Goal: Check status: Check status

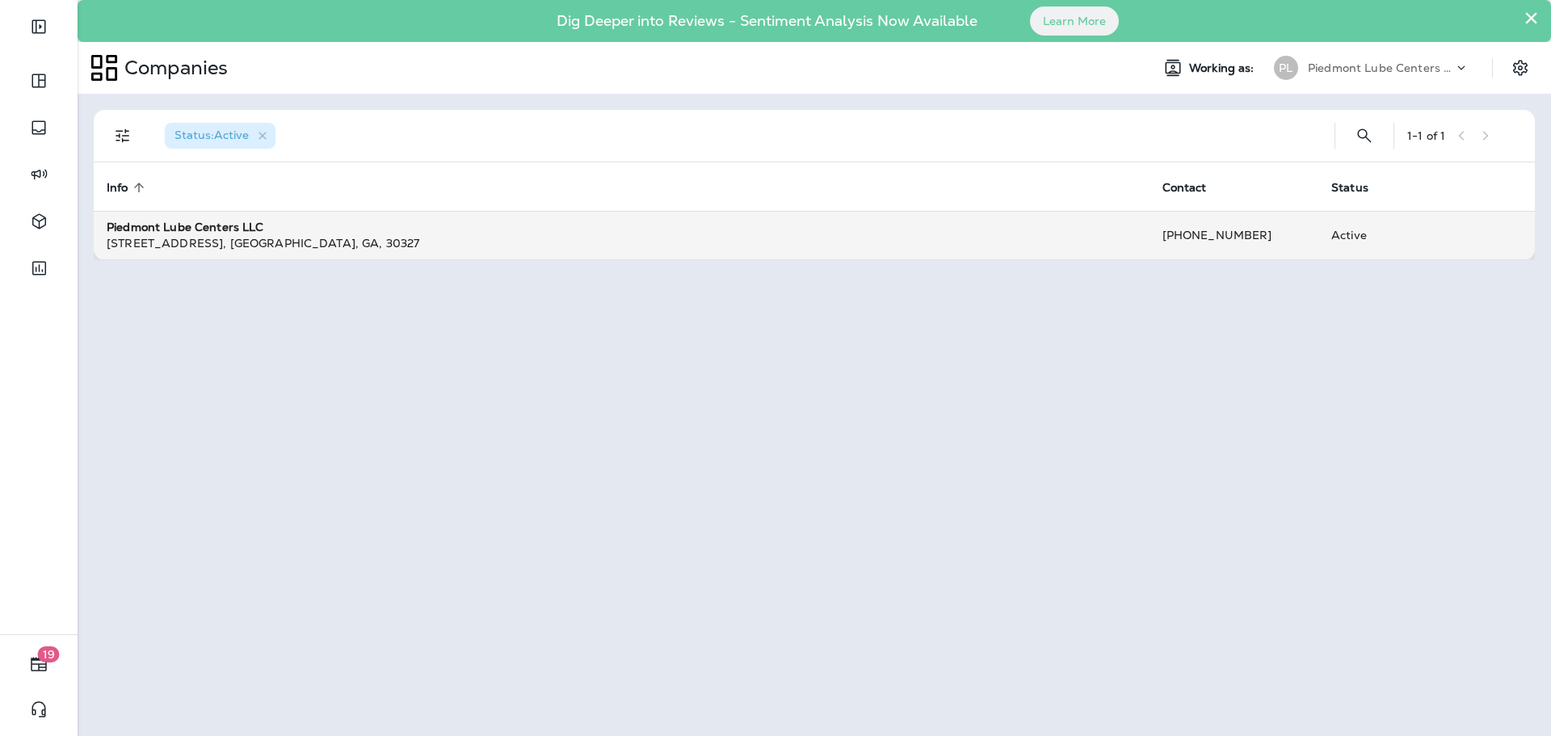
click at [257, 242] on div "[STREET_ADDRESS]" at bounding box center [622, 243] width 1030 height 16
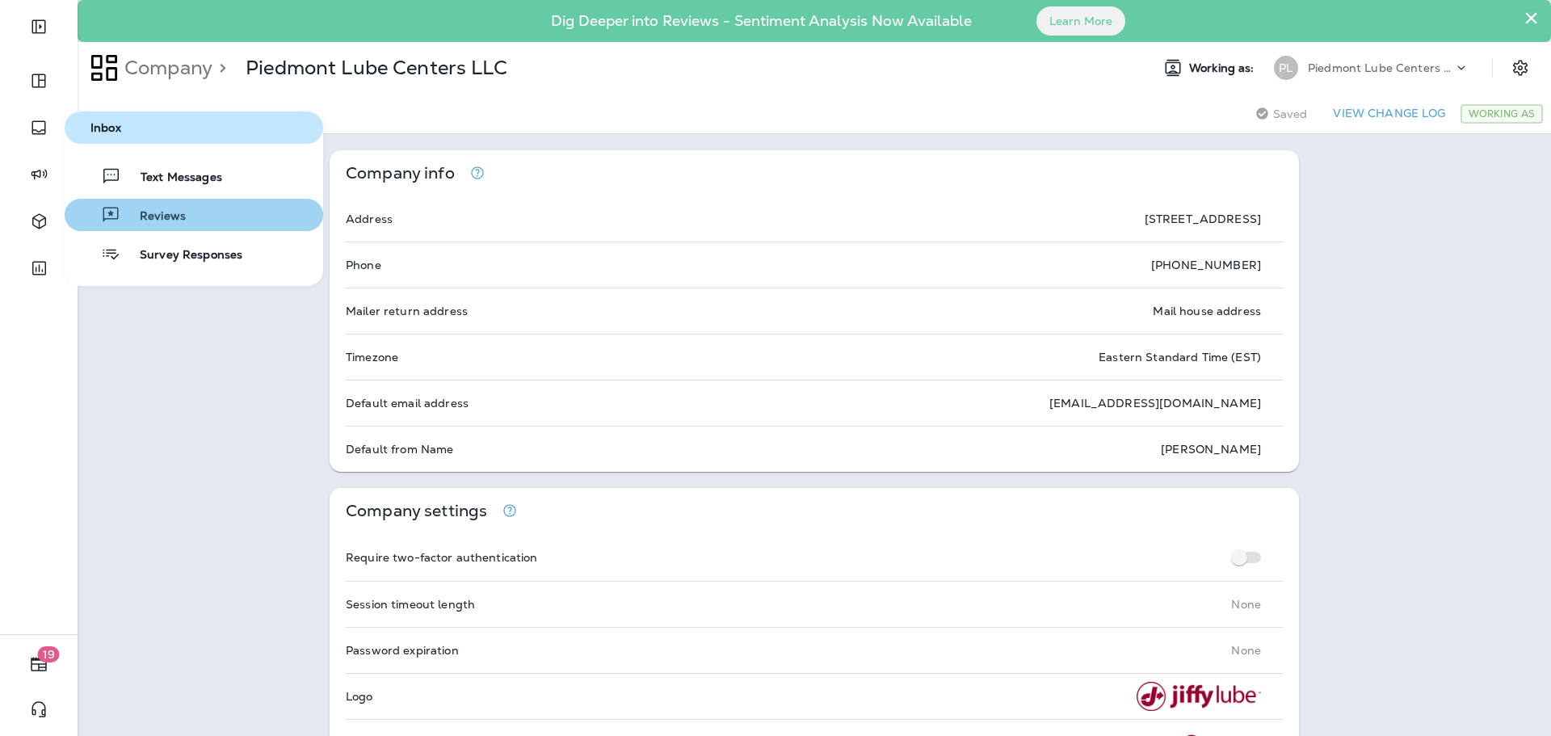
click at [166, 209] on span "Reviews" at bounding box center [152, 216] width 65 height 15
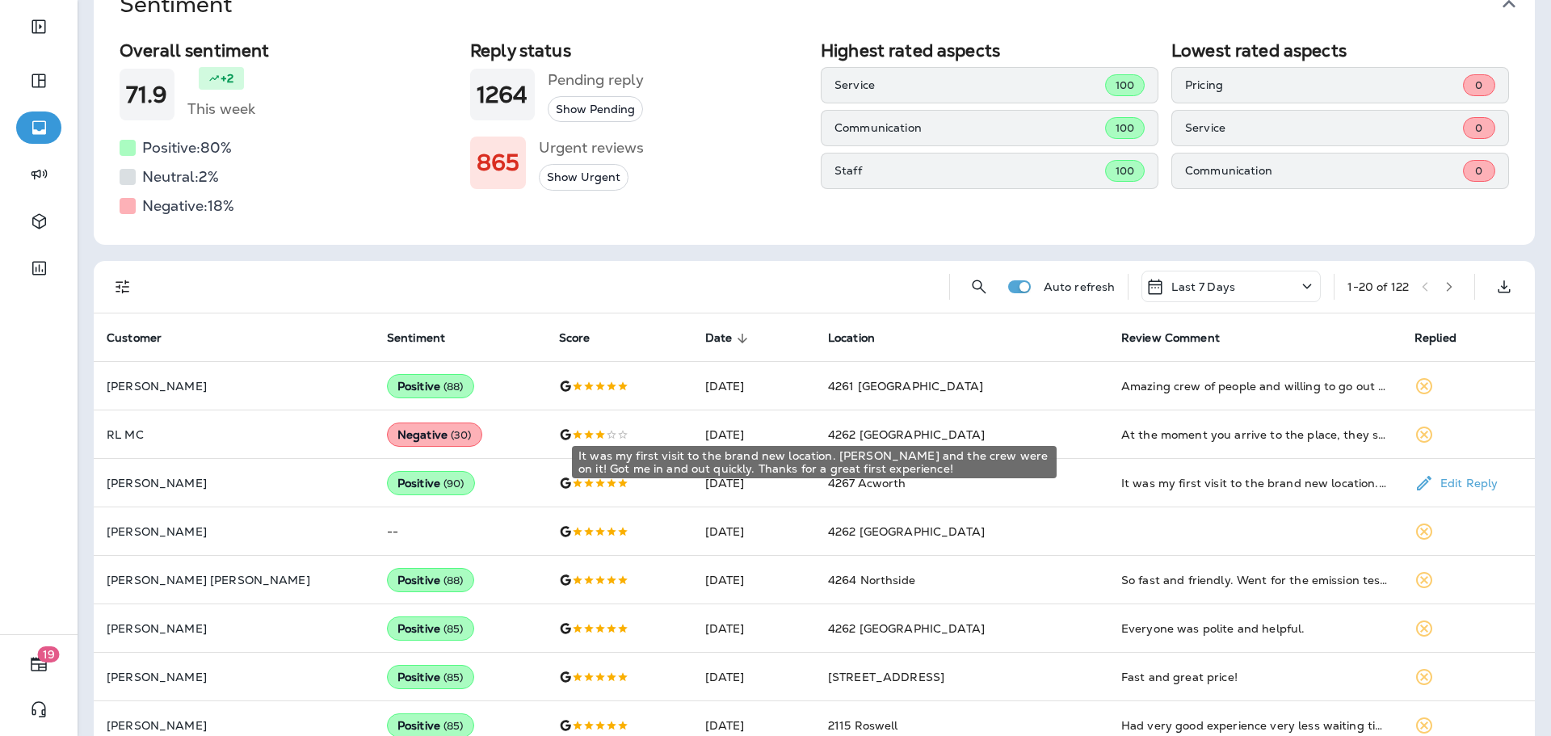
scroll to position [100, 0]
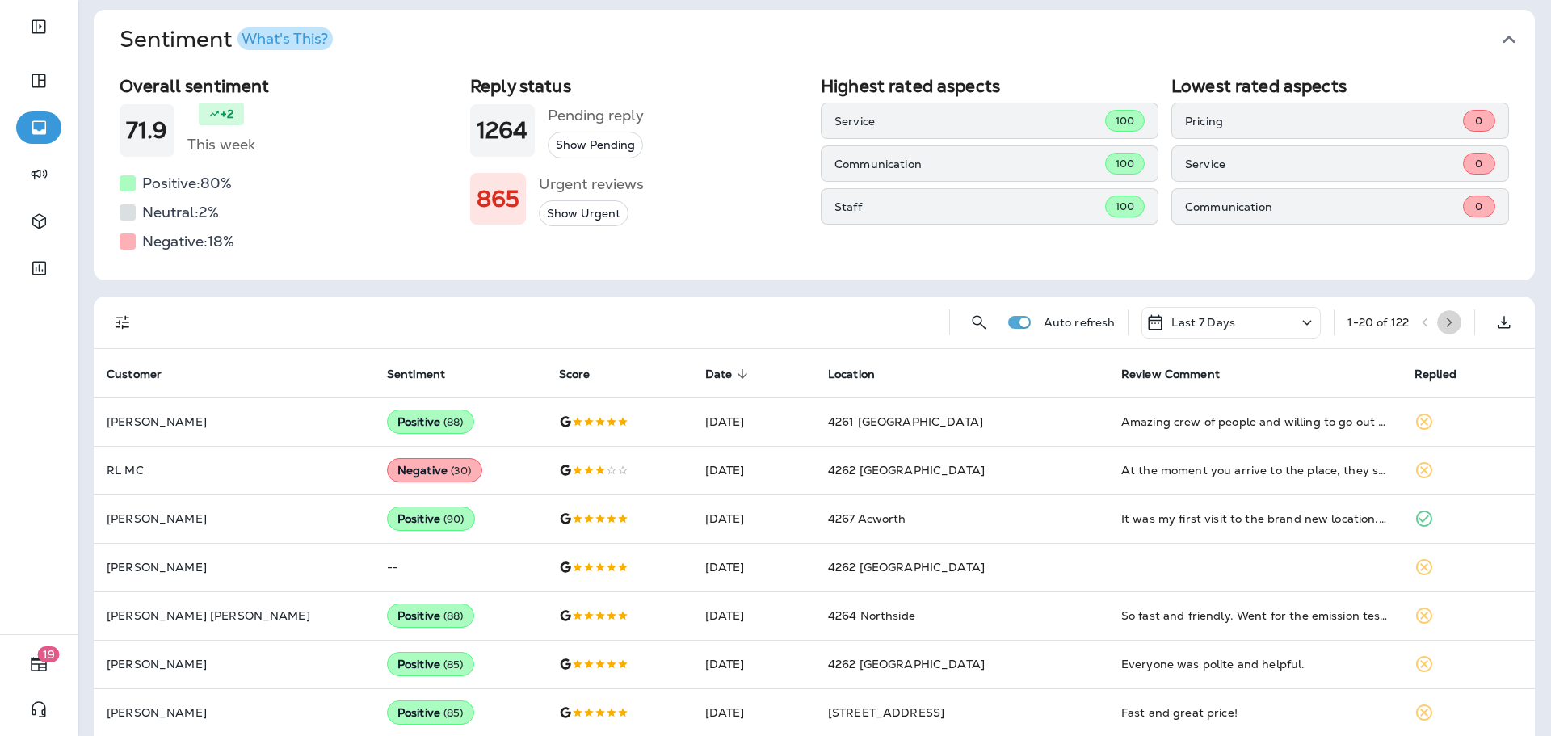
click at [1444, 322] on icon "button" at bounding box center [1449, 322] width 11 height 11
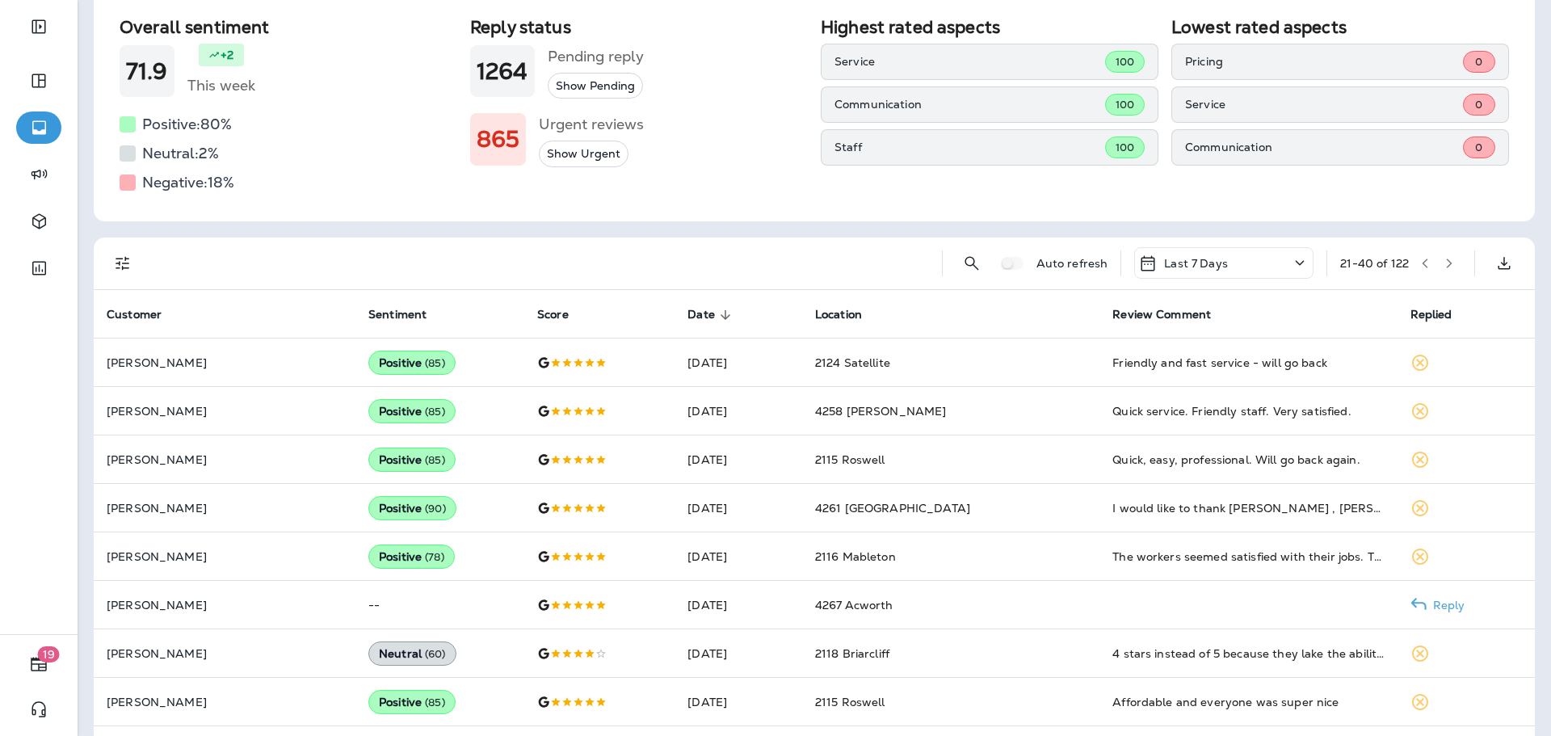
scroll to position [0, 0]
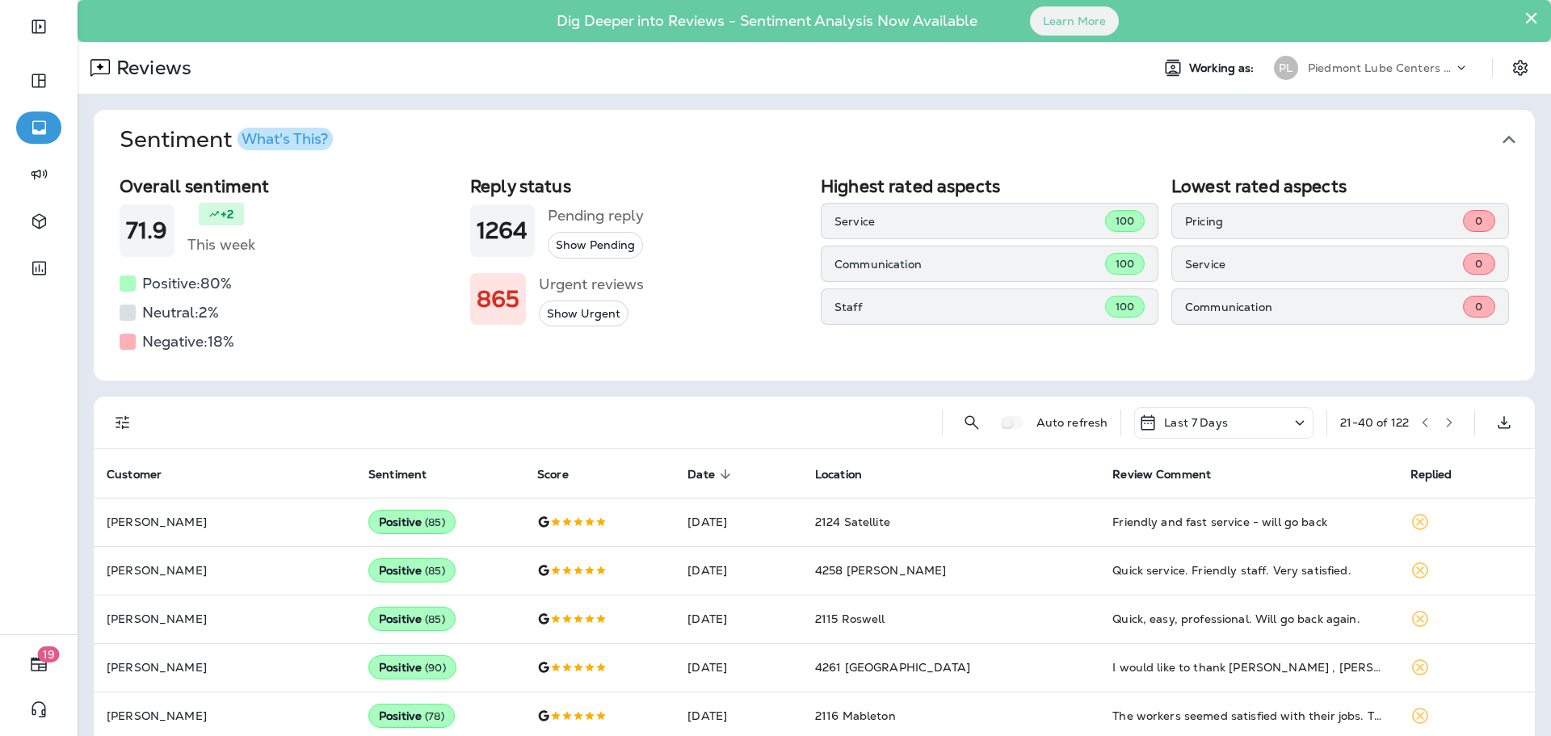
click at [1437, 415] on button "button" at bounding box center [1449, 422] width 24 height 24
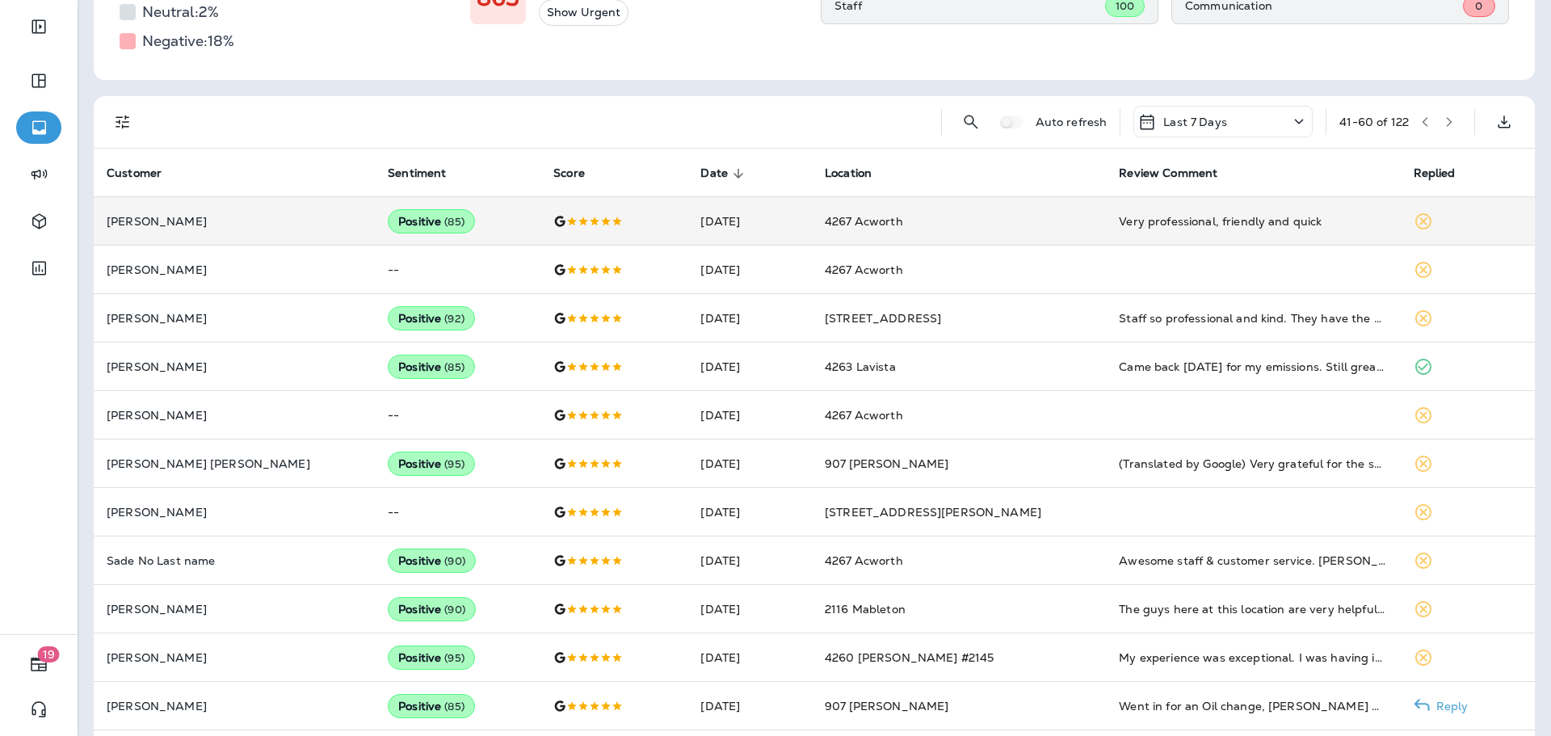
scroll to position [181, 0]
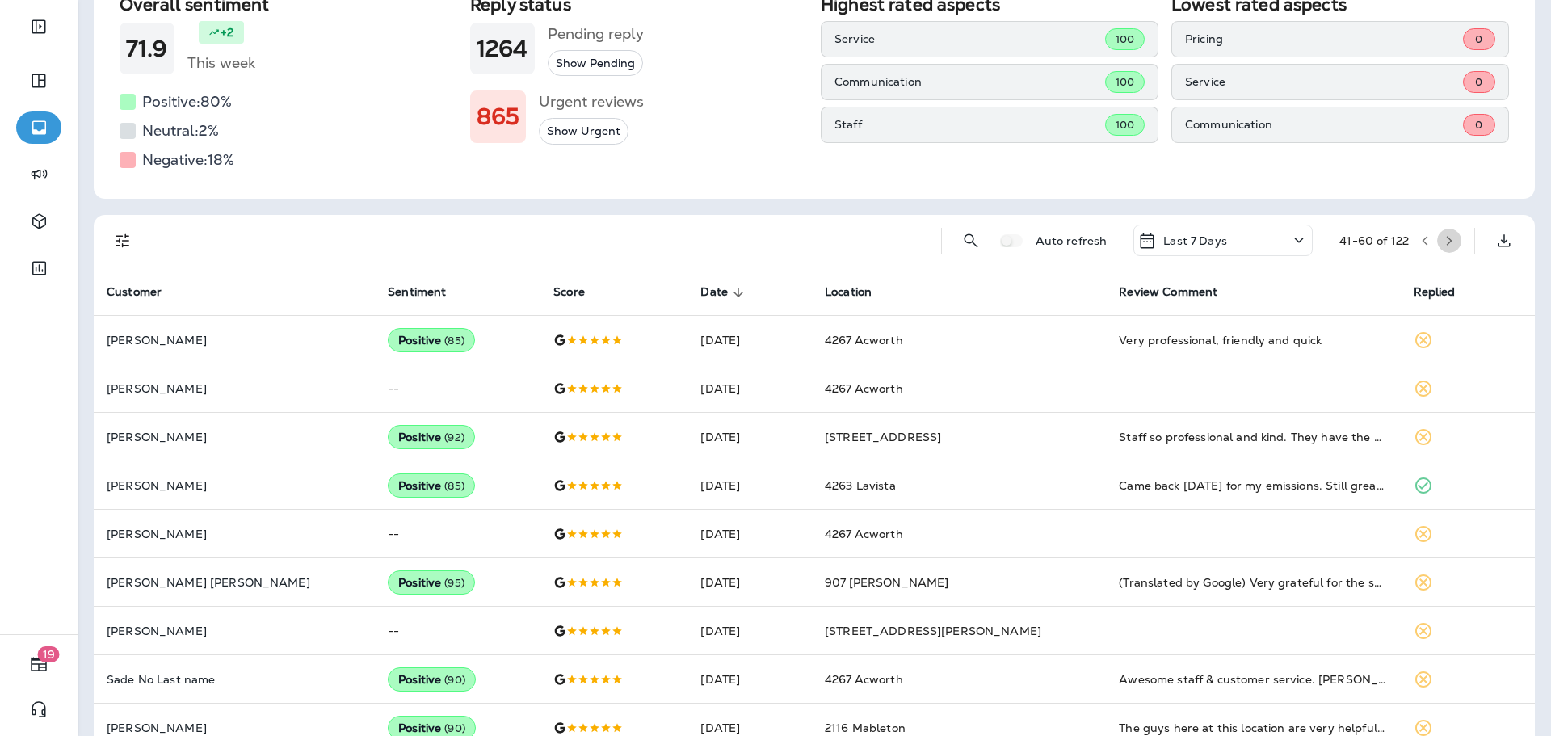
click at [1444, 239] on icon "button" at bounding box center [1449, 240] width 11 height 11
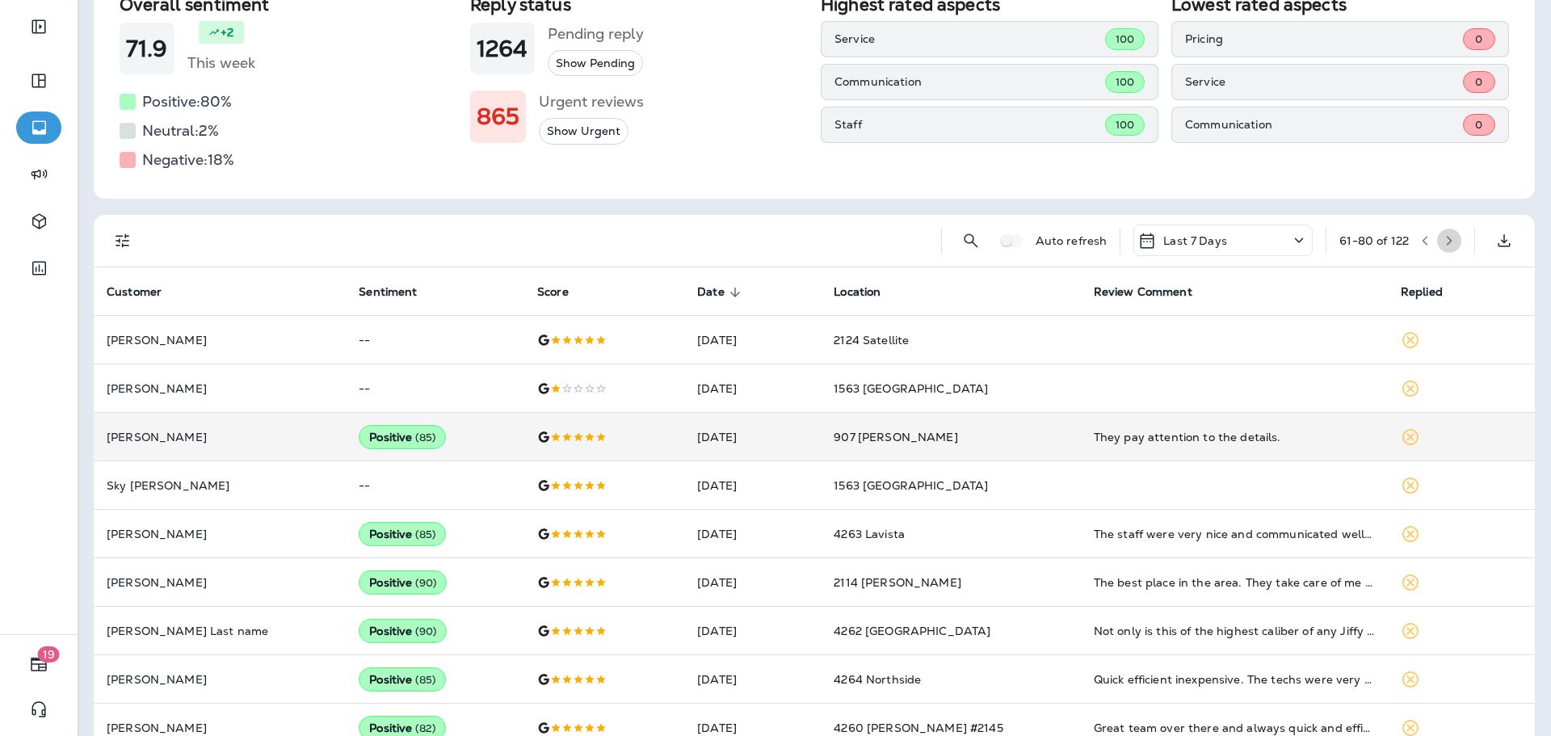
click at [1445, 240] on button "button" at bounding box center [1449, 241] width 24 height 24
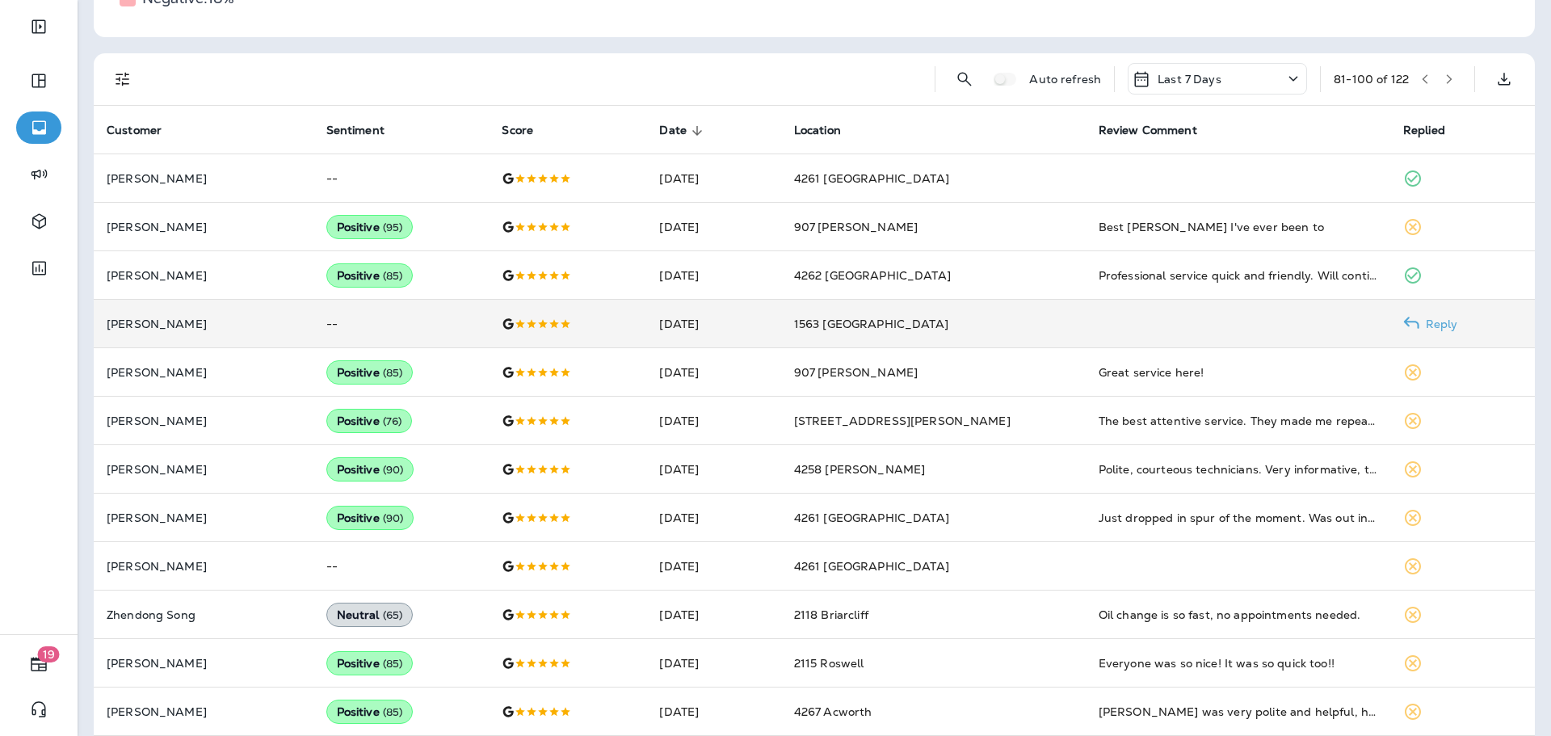
scroll to position [0, 0]
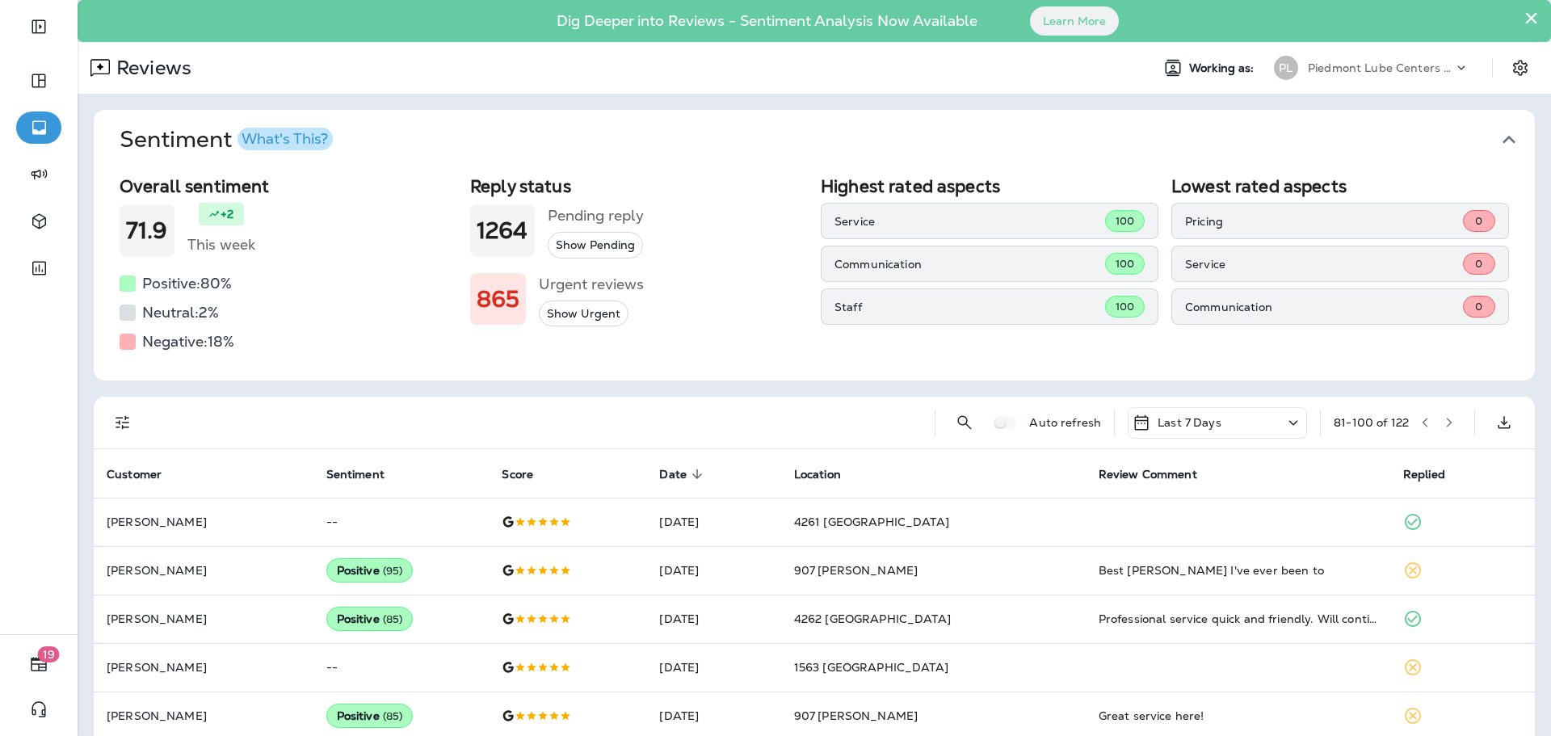
click at [1284, 422] on icon at bounding box center [1293, 423] width 19 height 20
